Goal: Find specific page/section: Find specific page/section

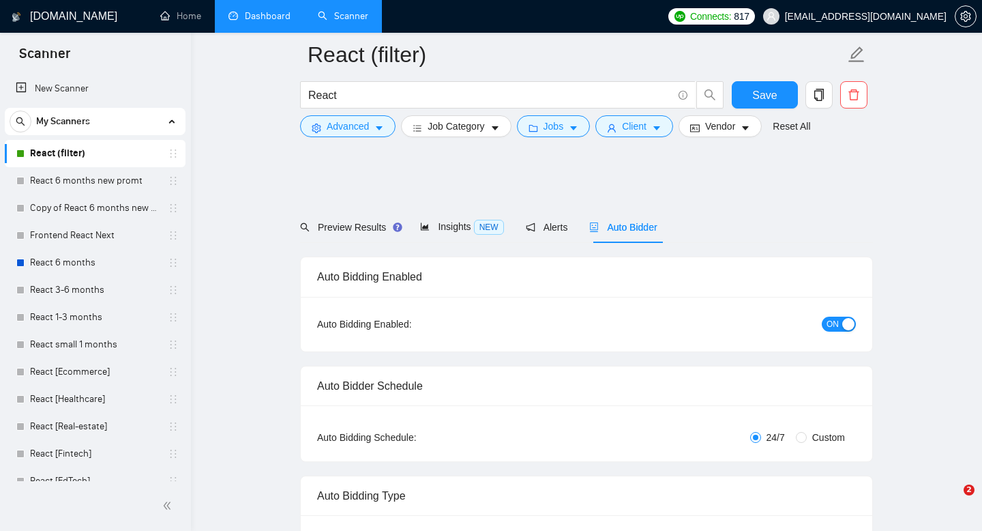
scroll to position [1648, 0]
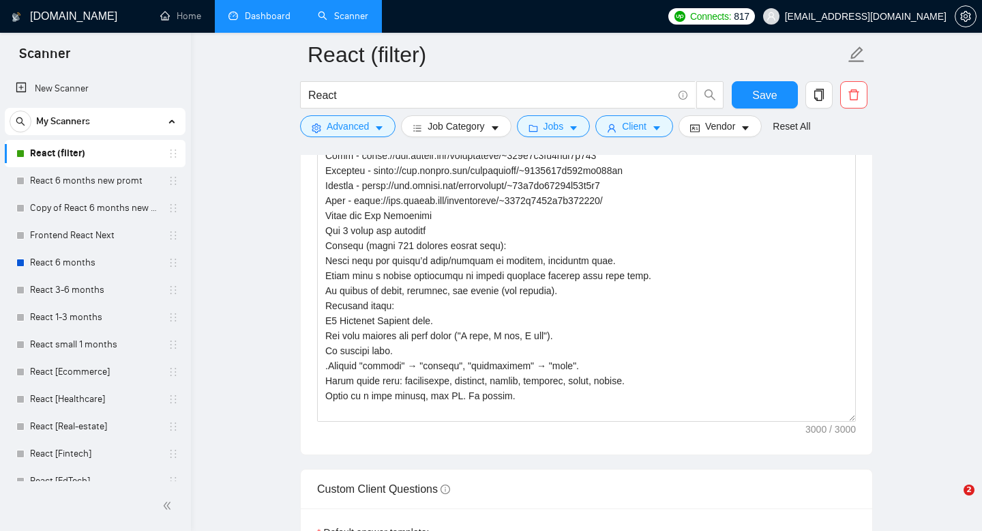
click at [246, 18] on link "Dashboard" at bounding box center [260, 16] width 62 height 12
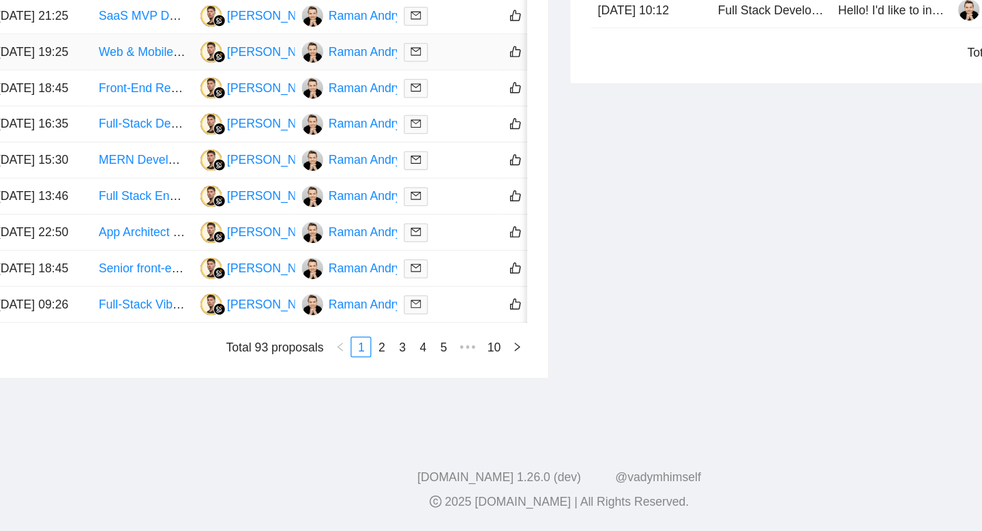
scroll to position [615, 0]
click at [347, 388] on link "2" at bounding box center [349, 384] width 15 height 15
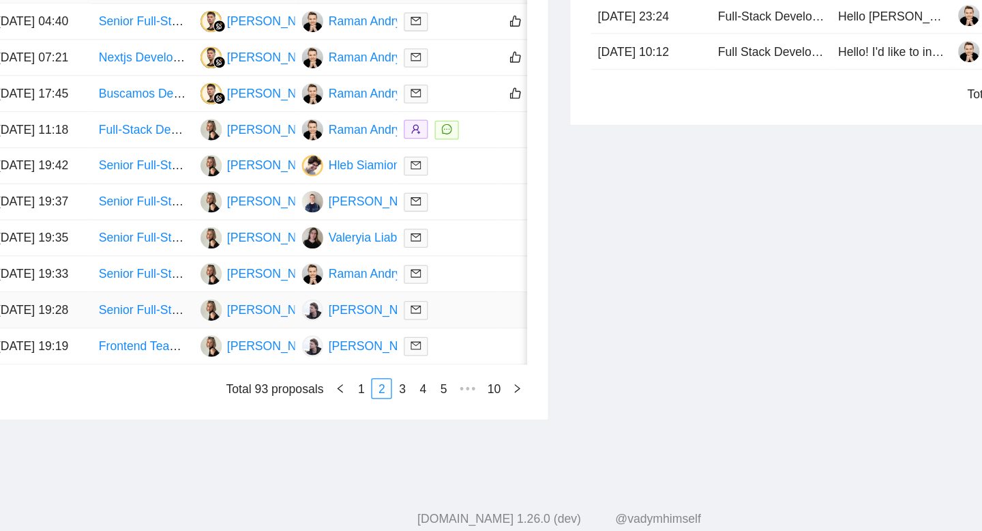
scroll to position [615, 0]
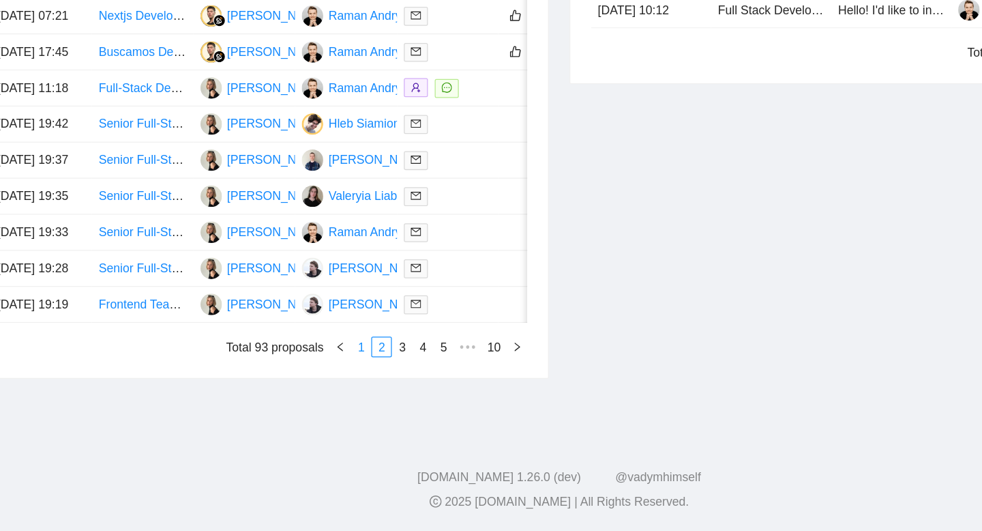
click at [334, 385] on link "1" at bounding box center [333, 384] width 15 height 15
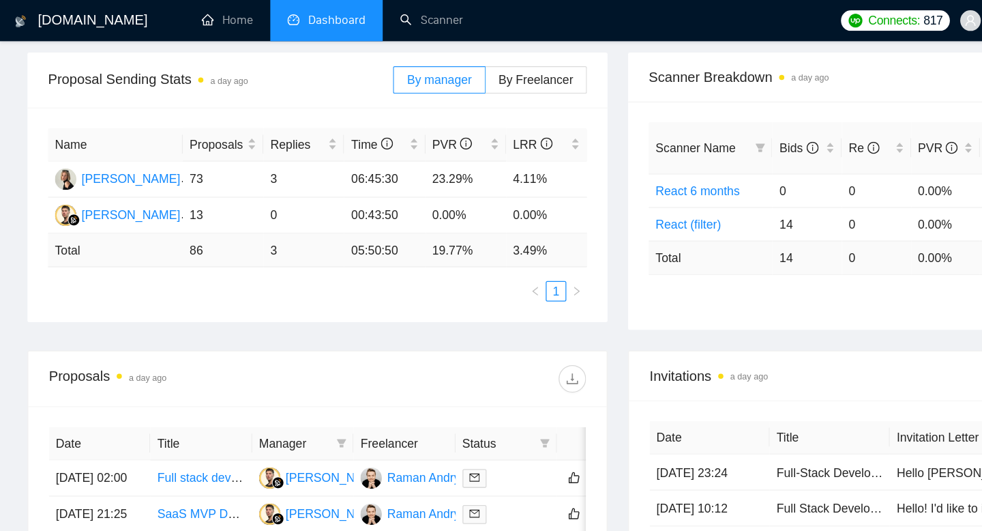
scroll to position [198, 0]
click at [335, 22] on link "Scanner" at bounding box center [343, 16] width 50 height 12
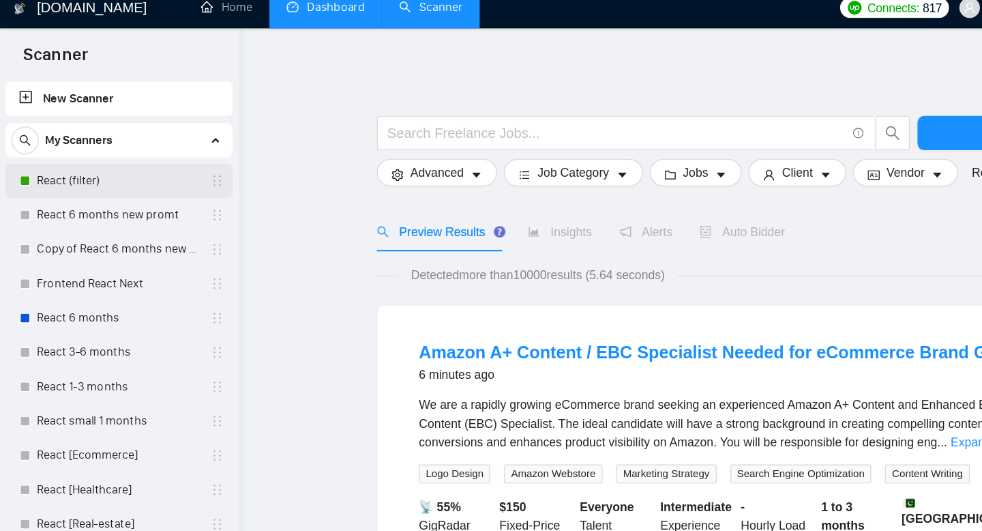
click at [106, 147] on link "React (filter)" at bounding box center [95, 153] width 130 height 27
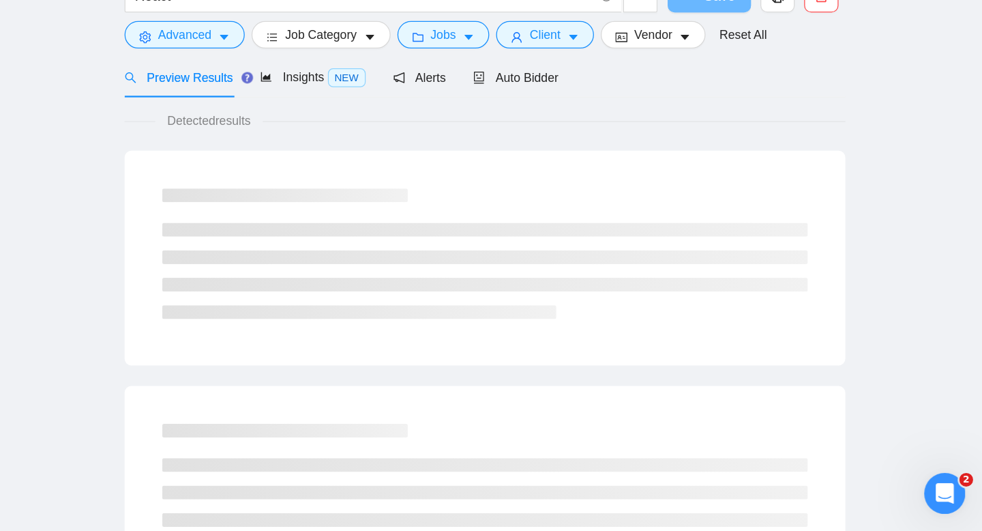
scroll to position [46, 0]
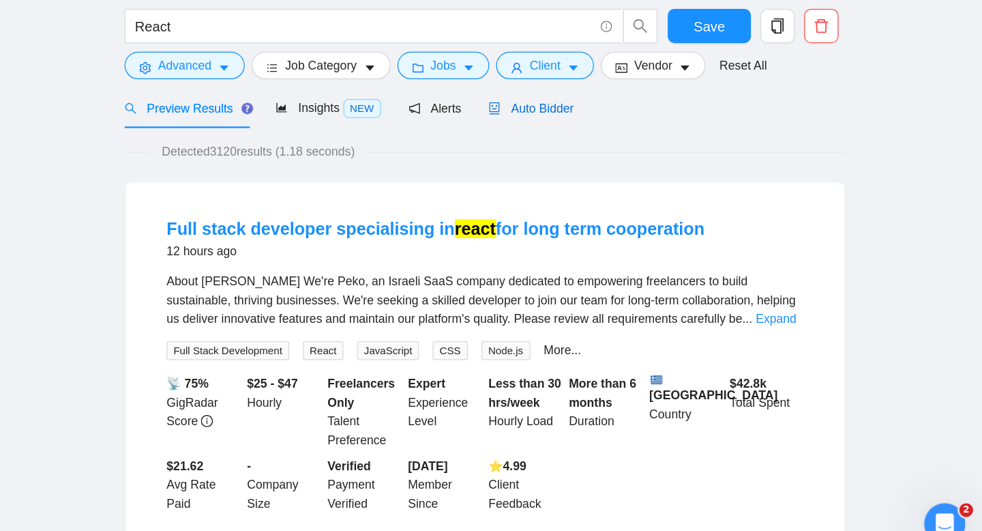
click at [643, 170] on span "Auto Bidder" at bounding box center [623, 170] width 68 height 11
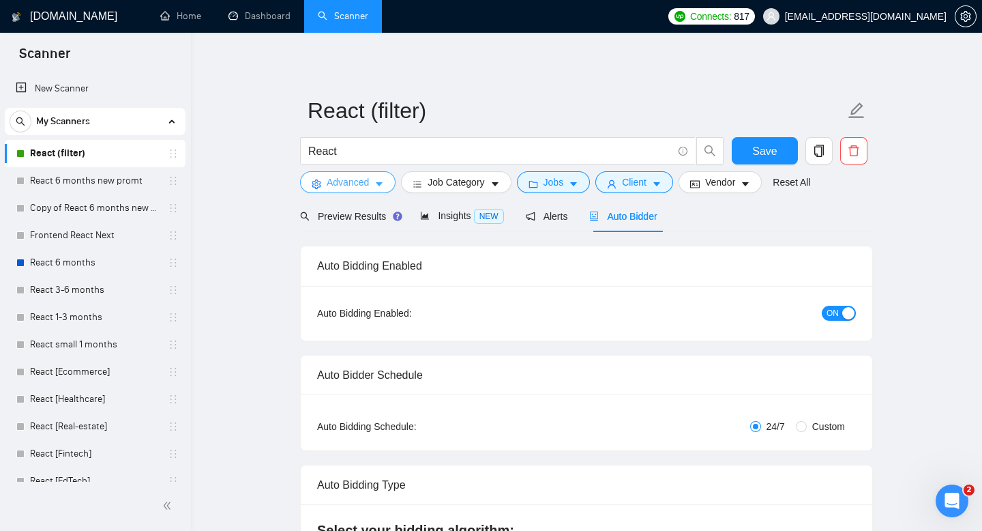
click at [348, 181] on span "Advanced" at bounding box center [348, 182] width 42 height 15
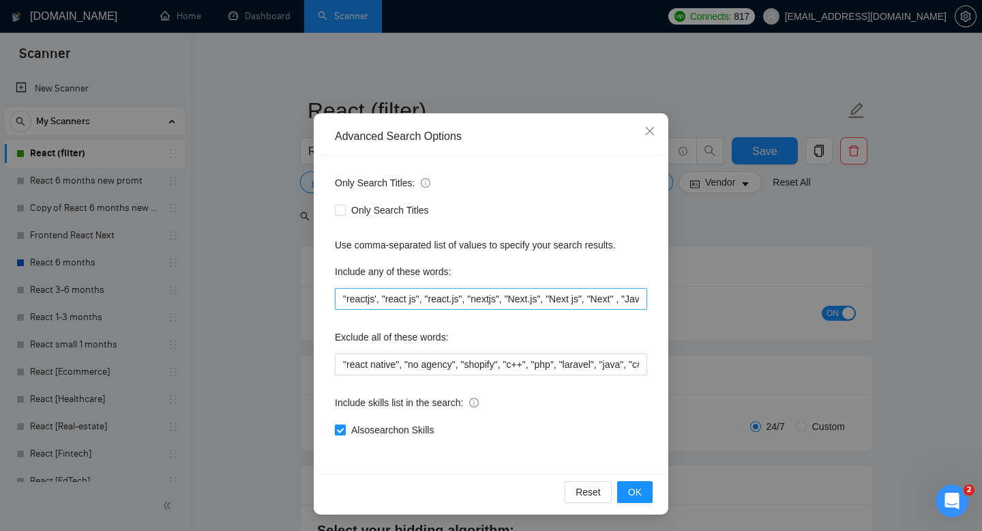
scroll to position [36, 0]
click at [532, 304] on input ""reactjs', "react js", "react.js", "nextjs", "Next.js", "Next js", "Next" , "Ja…" at bounding box center [491, 300] width 312 height 22
click at [653, 126] on span "Close" at bounding box center [650, 132] width 37 height 37
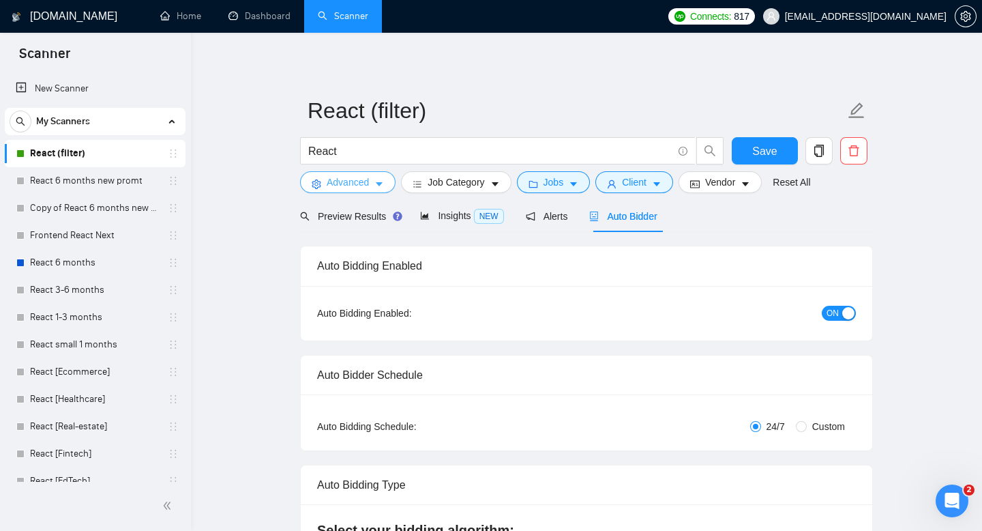
click at [354, 180] on span "Advanced" at bounding box center [348, 182] width 42 height 15
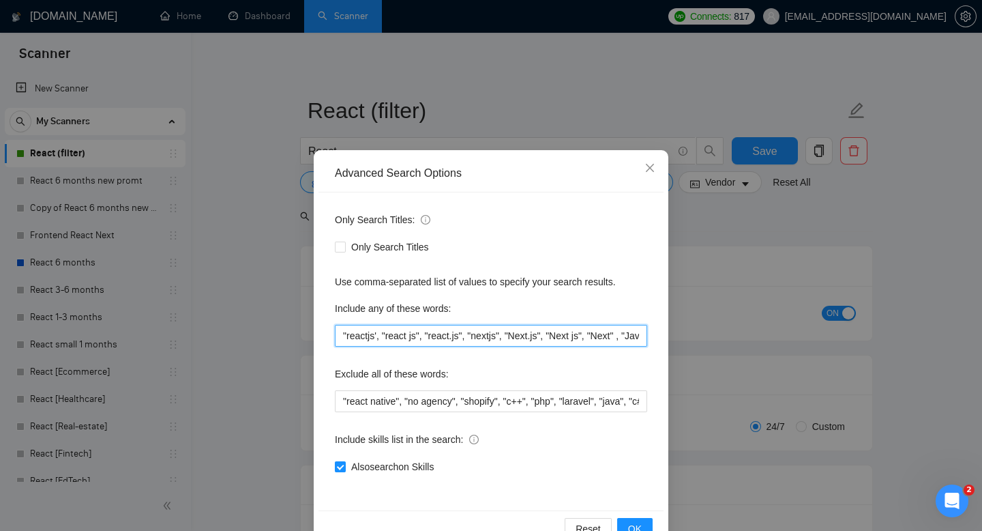
click at [431, 338] on input ""reactjs', "react js", "react.js", "nextjs", "Next.js", "Next js", "Next" , "Ja…" at bounding box center [491, 336] width 312 height 22
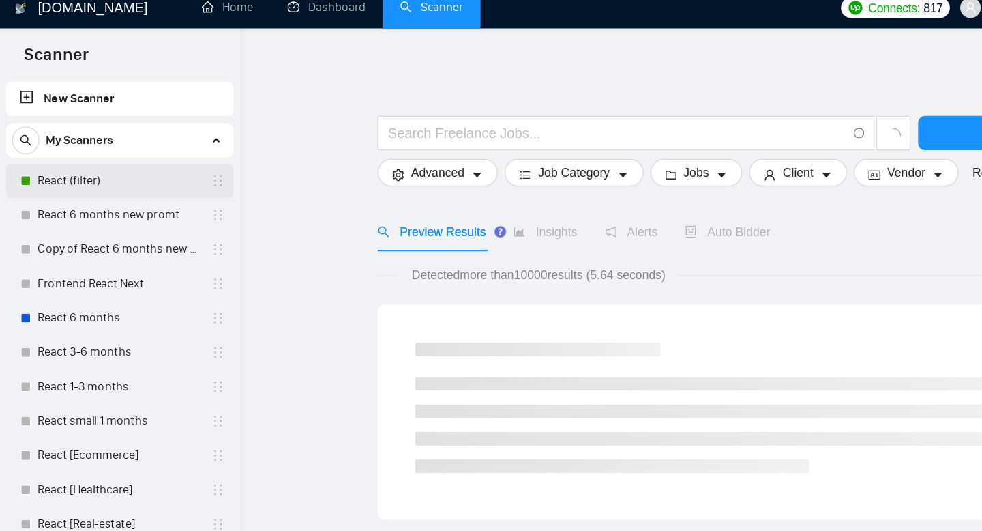
click at [69, 156] on link "React (filter)" at bounding box center [95, 153] width 130 height 27
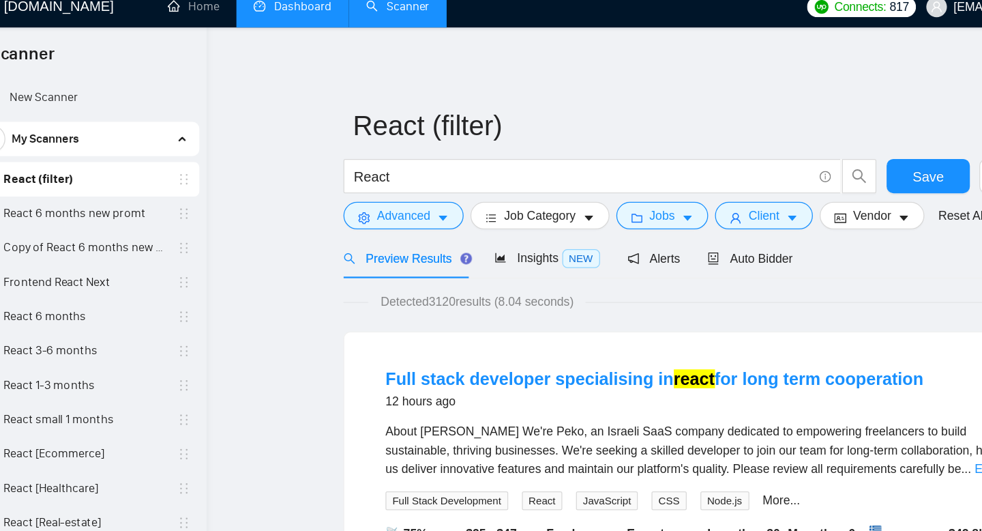
click at [245, 22] on link "Dashboard" at bounding box center [260, 16] width 62 height 12
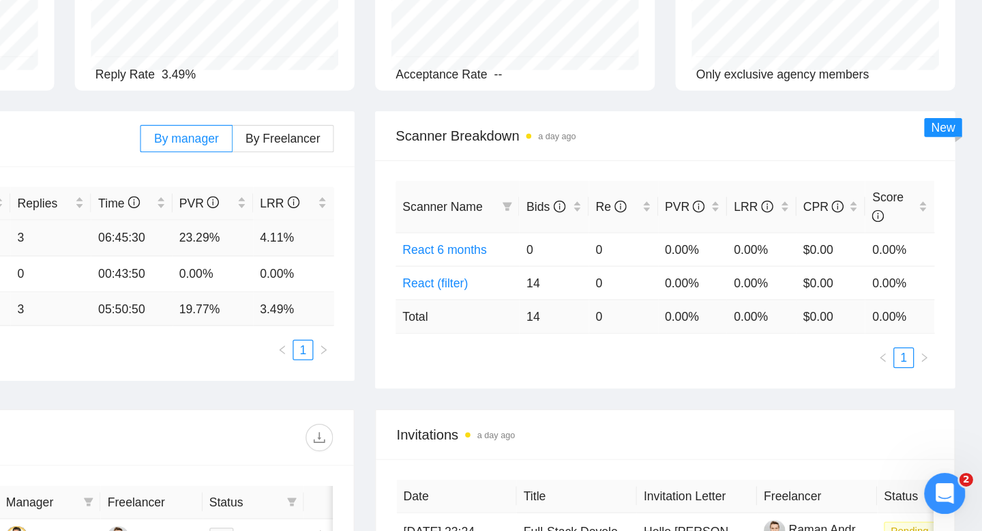
scroll to position [43, 0]
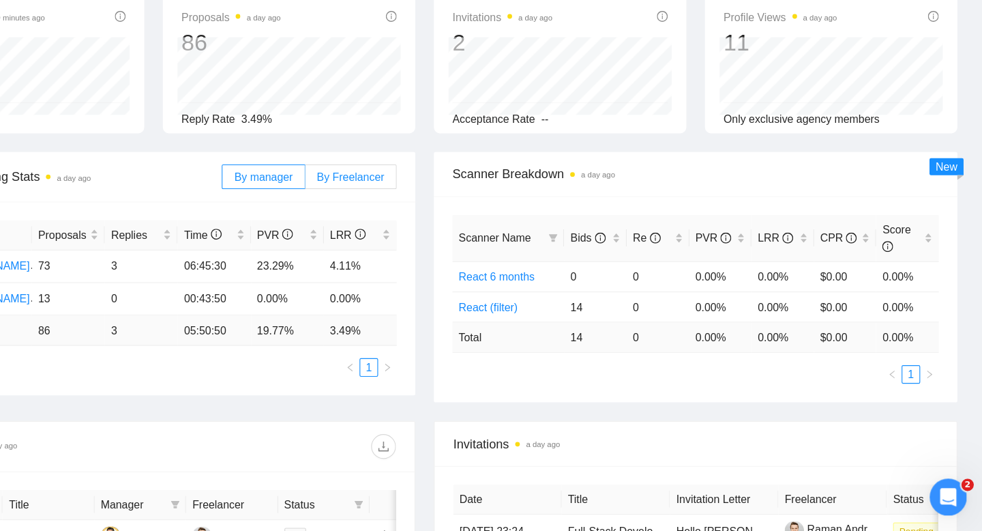
click at [429, 218] on span "By Freelancer" at bounding box center [425, 219] width 59 height 11
click at [386, 222] on input "By Freelancer" at bounding box center [386, 222] width 0 height 0
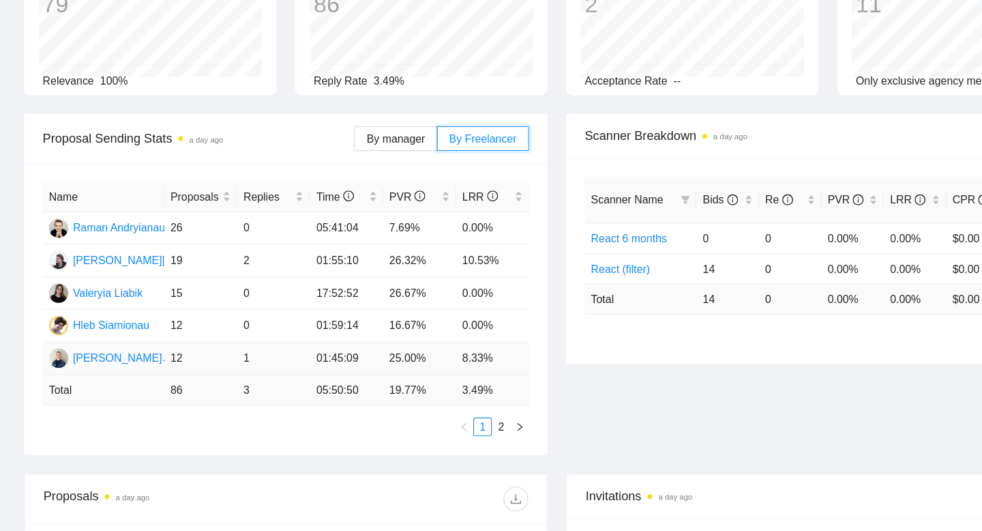
scroll to position [76, 0]
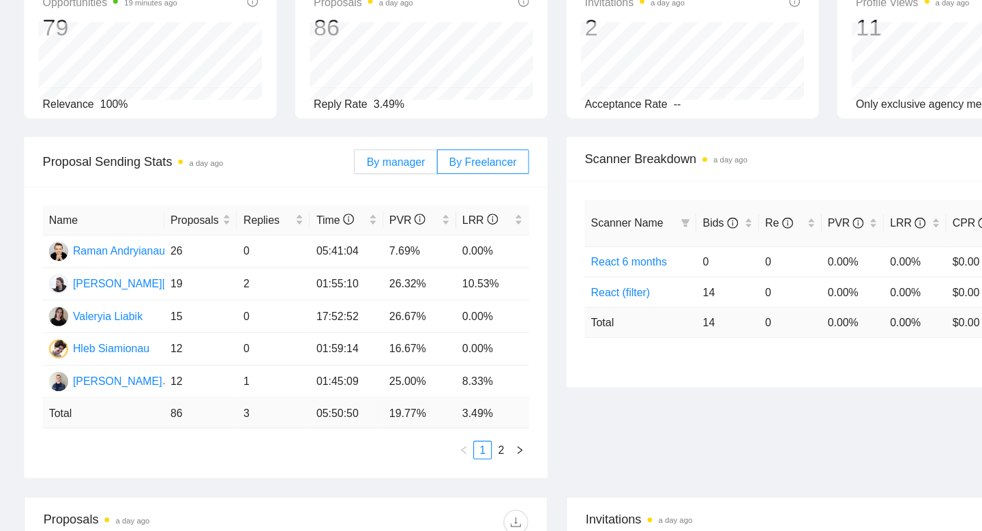
click at [356, 184] on span "By manager" at bounding box center [348, 185] width 51 height 11
click at [313, 189] on input "By manager" at bounding box center [313, 189] width 0 height 0
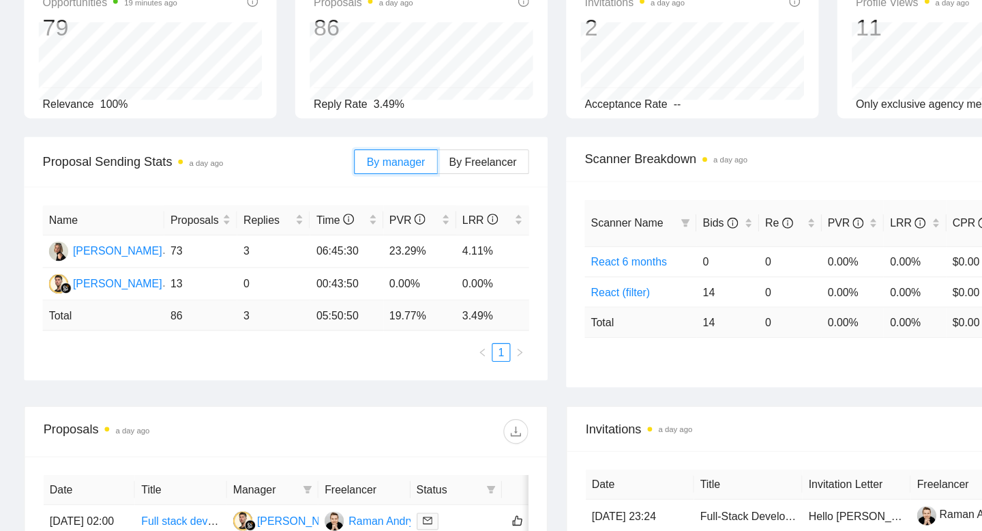
scroll to position [0, 0]
